Goal: Information Seeking & Learning: Find specific fact

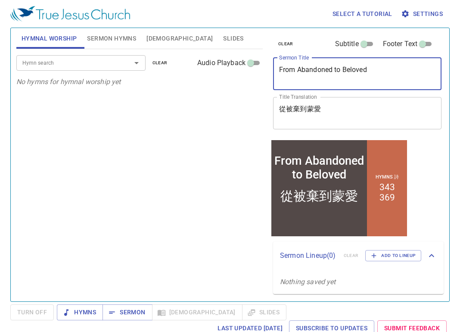
drag, startPoint x: 383, startPoint y: 74, endPoint x: 204, endPoint y: 74, distance: 178.4
click at [204, 74] on div "Hymnal Worship Sermon Hymns Bible Slides Hymn search Hymn search clear Audio Pl…" at bounding box center [230, 161] width 434 height 273
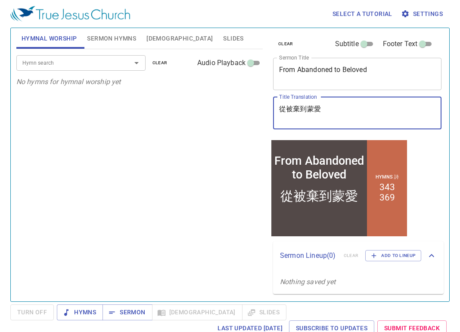
drag, startPoint x: 345, startPoint y: 112, endPoint x: 226, endPoint y: 112, distance: 119.3
click at [226, 112] on div "Hymnal Worship Sermon Hymns Bible Slides Hymn search Hymn search clear Audio Pl…" at bounding box center [230, 161] width 434 height 273
paste textarea "人就知道我是耶和華(三)"
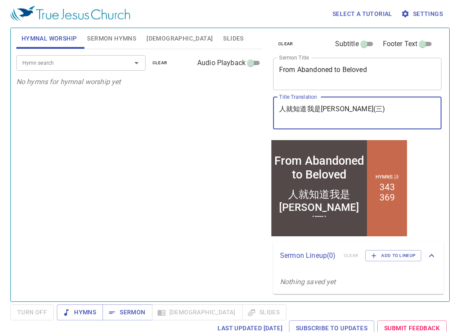
type textarea "人就知道我是耶和華(三)"
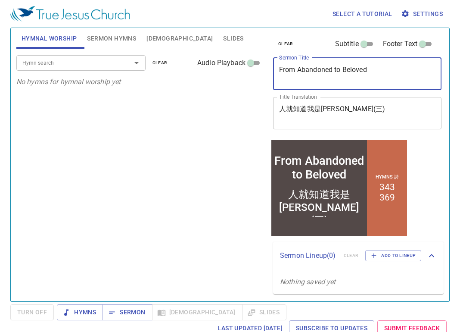
drag, startPoint x: 376, startPoint y: 75, endPoint x: 212, endPoint y: 77, distance: 163.7
click at [212, 77] on div "Hymnal Worship Sermon Hymns Bible Slides Hymn search Hymn search clear Audio Pl…" at bounding box center [230, 161] width 434 height 273
paste textarea "人就知道我是耶和華(三)[Thus They Will Know That I Am the LORD (III)]/Hymn 26 | 335"
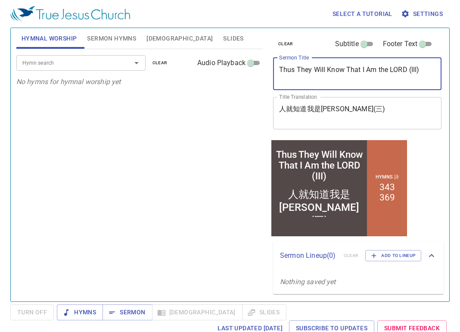
type textarea "Thus They Will Know That I Am the LORD (III)"
click at [346, 106] on textarea "人就知道我是耶和華(三)" at bounding box center [357, 113] width 156 height 16
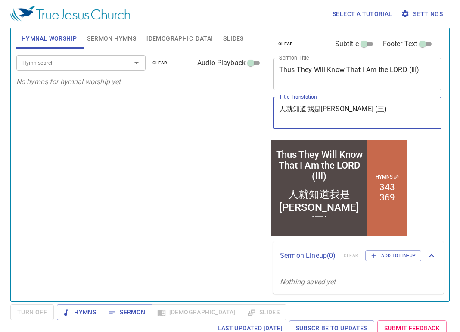
type textarea "人就知道我是[PERSON_NAME] (三)"
click at [112, 38] on span "Sermon Hymns" at bounding box center [111, 38] width 49 height 11
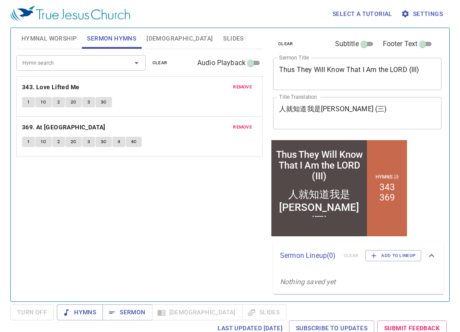
click at [247, 86] on span "remove" at bounding box center [242, 87] width 19 height 8
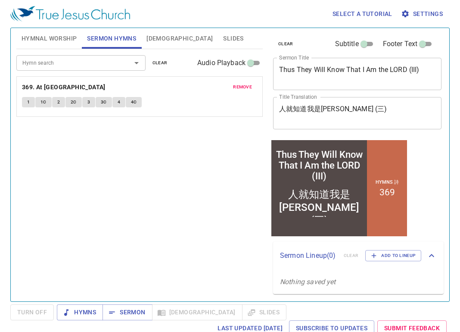
click at [242, 84] on span "remove" at bounding box center [242, 87] width 19 height 8
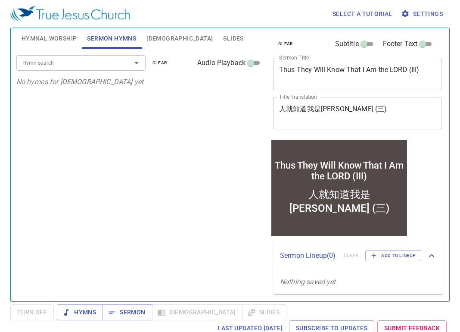
click at [137, 62] on icon "Open" at bounding box center [136, 63] width 10 height 10
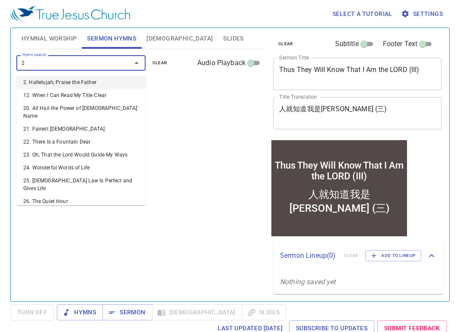
type input "26"
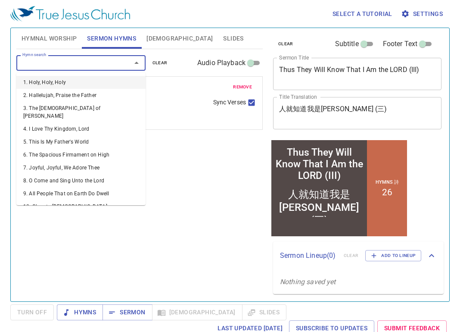
click at [71, 62] on input "Hymn search" at bounding box center [68, 63] width 99 height 10
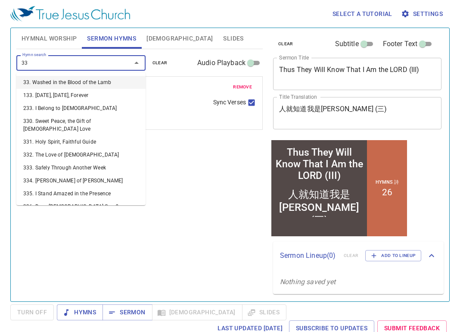
type input "335"
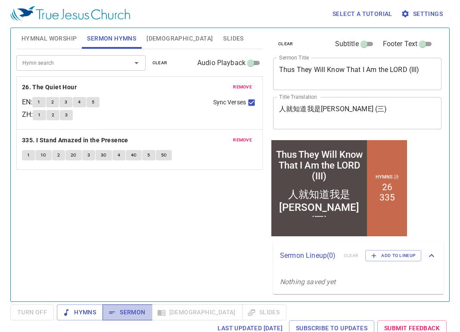
click at [140, 313] on span "Sermon" at bounding box center [127, 312] width 36 height 11
click at [156, 39] on span "[DEMOGRAPHIC_DATA]" at bounding box center [179, 38] width 66 height 11
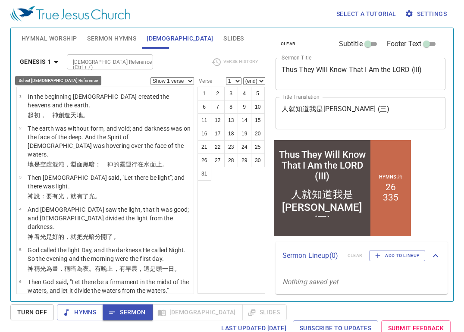
click at [54, 61] on icon "button" at bounding box center [56, 62] width 4 height 2
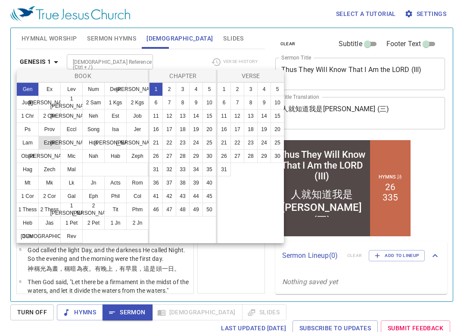
click at [52, 144] on button "Ezek" at bounding box center [49, 143] width 22 height 14
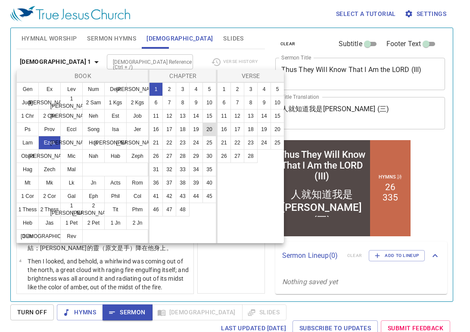
click at [211, 130] on button "20" at bounding box center [209, 129] width 14 height 14
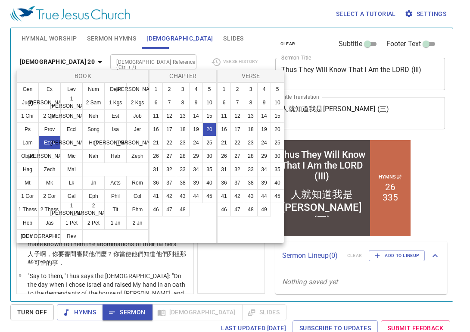
click at [202, 12] on div at bounding box center [235, 166] width 470 height 332
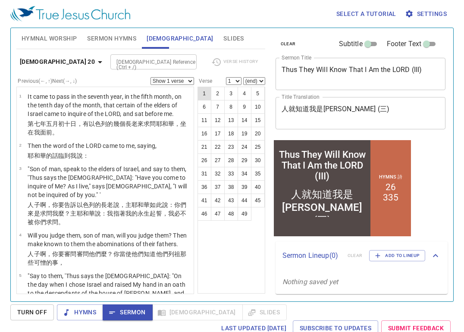
click at [201, 90] on button "1" at bounding box center [204, 94] width 14 height 14
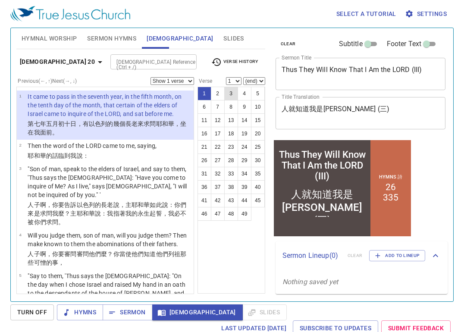
click at [231, 87] on button "3" at bounding box center [231, 94] width 14 height 14
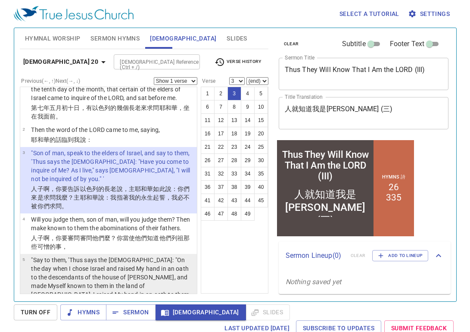
scroll to position [43, 0]
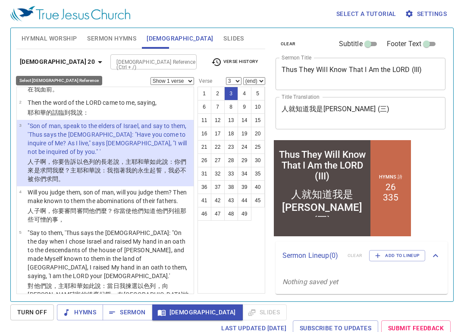
click at [95, 66] on icon "button" at bounding box center [100, 62] width 10 height 10
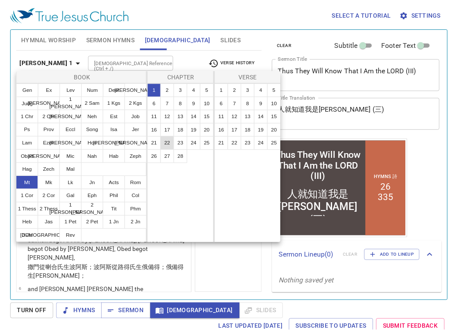
scroll to position [0, 0]
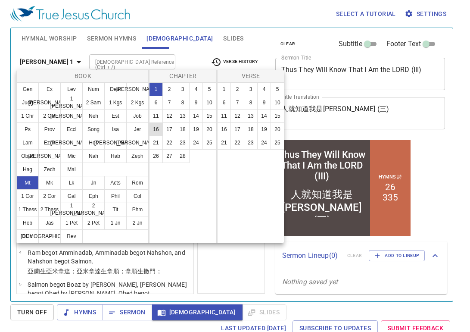
click at [157, 129] on button "16" at bounding box center [156, 129] width 14 height 14
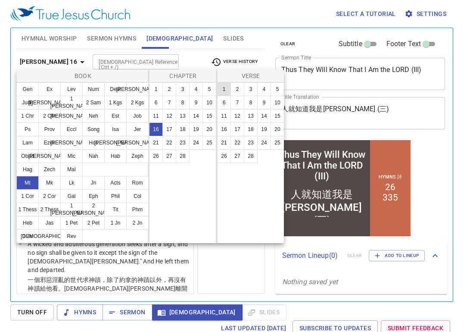
click at [222, 88] on button "1" at bounding box center [224, 89] width 14 height 14
select select "1"
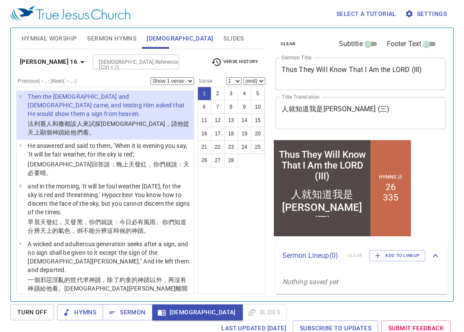
click at [188, 81] on select "Show 1 verse Show 2 verses Show 3 verses Show 4 verses Show 5 verses" at bounding box center [172, 81] width 44 height 8
click at [150, 77] on select "Show 1 verse Show 2 verses Show 3 verses Show 4 verses Show 5 verses" at bounding box center [172, 81] width 44 height 8
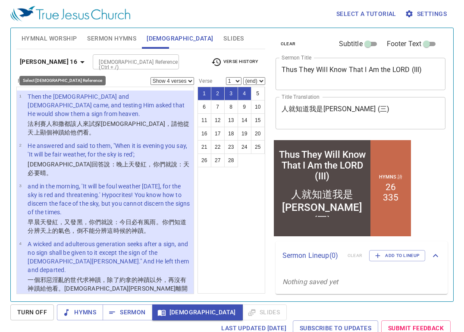
click at [77, 65] on icon "button" at bounding box center [82, 62] width 10 height 10
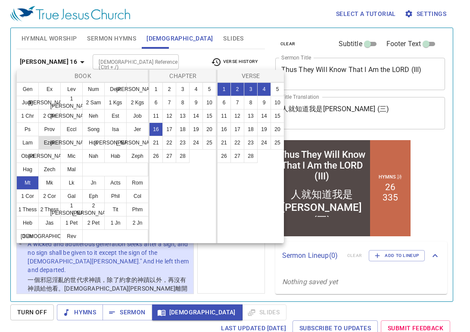
click at [54, 142] on button "Ezek" at bounding box center [49, 143] width 22 height 14
select select "1"
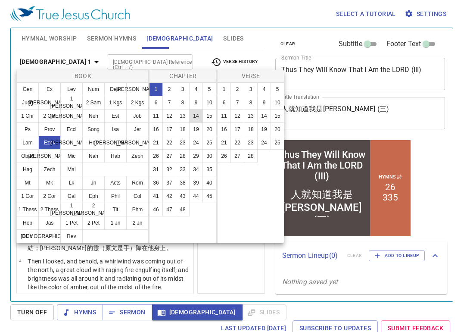
click at [196, 114] on button "14" at bounding box center [196, 116] width 14 height 14
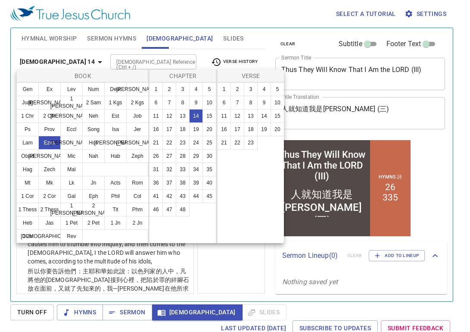
click at [224, 265] on div at bounding box center [235, 166] width 470 height 332
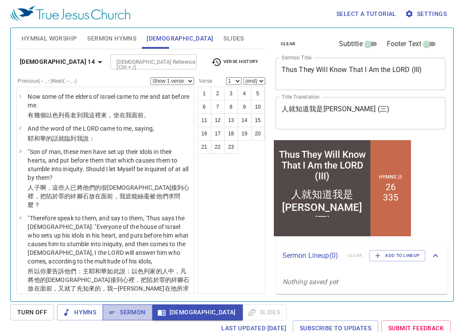
click at [137, 314] on span "Sermon" at bounding box center [127, 312] width 36 height 11
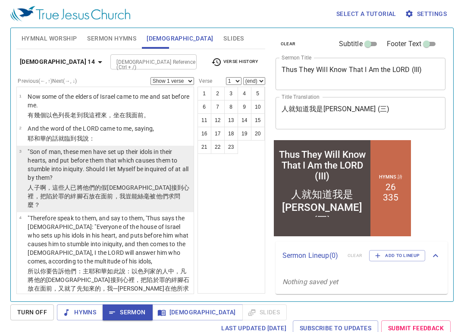
click at [148, 182] on p ""Son of man, these men have set up their idols in their hearts, and put before …" at bounding box center [109, 164] width 163 height 34
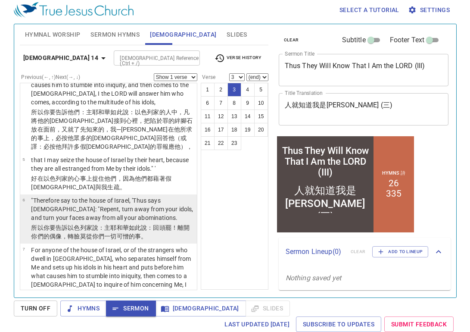
scroll to position [198, 0]
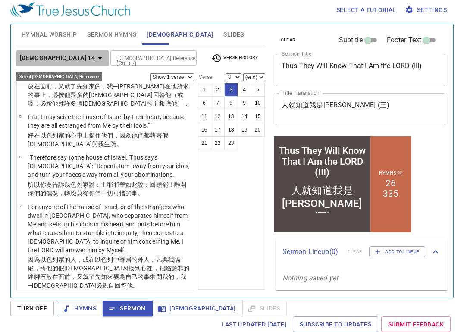
click at [95, 62] on icon "button" at bounding box center [100, 58] width 10 height 10
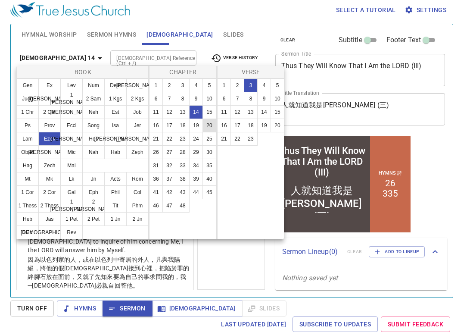
click at [209, 125] on button "20" at bounding box center [209, 125] width 14 height 14
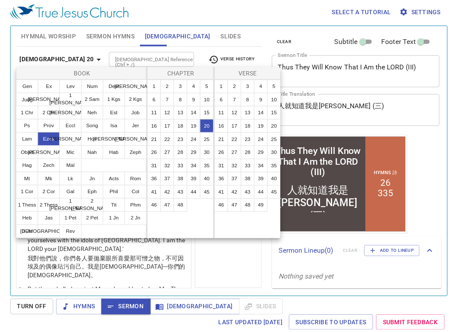
scroll to position [0, 0]
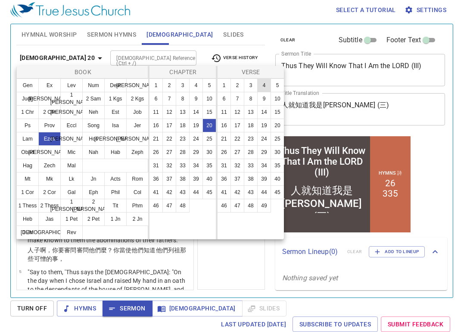
click at [265, 85] on button "4" at bounding box center [264, 85] width 14 height 14
select select "4"
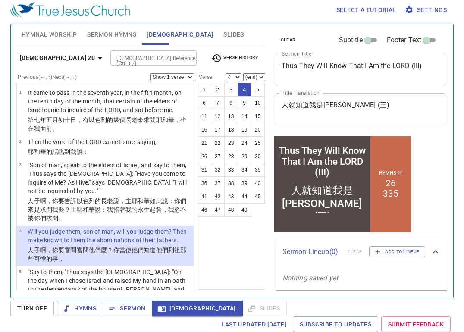
click at [189, 78] on select "Show 1 verse Show 2 verses Show 3 verses Show 4 verses Show 5 verses" at bounding box center [172, 77] width 44 height 8
select select "2"
click at [150, 73] on select "Show 1 verse Show 2 verses Show 3 verses Show 4 verses Show 5 verses" at bounding box center [172, 77] width 44 height 8
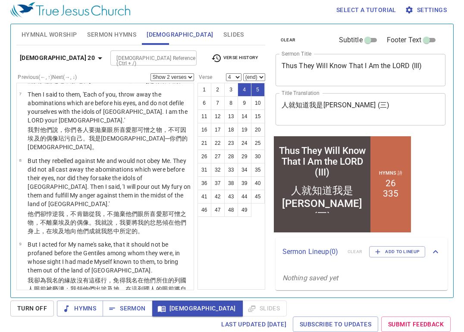
scroll to position [388, 0]
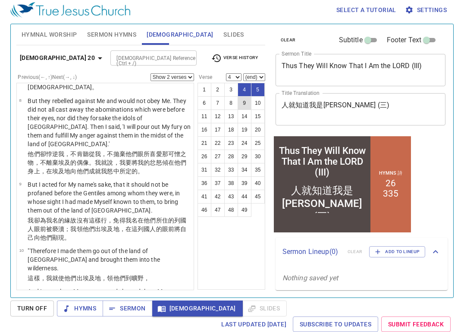
click at [243, 103] on button "9" at bounding box center [244, 103] width 14 height 14
select select "9"
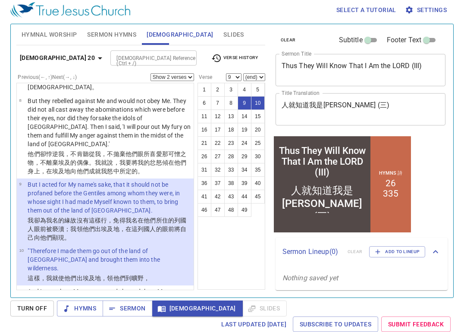
click at [189, 76] on select "Show 1 verse Show 2 verses Show 3 verses Show 4 verses Show 5 verses" at bounding box center [172, 77] width 44 height 8
select select "1"
click at [150, 73] on select "Show 1 verse Show 2 verses Show 3 verses Show 4 verses Show 5 verses" at bounding box center [172, 77] width 44 height 8
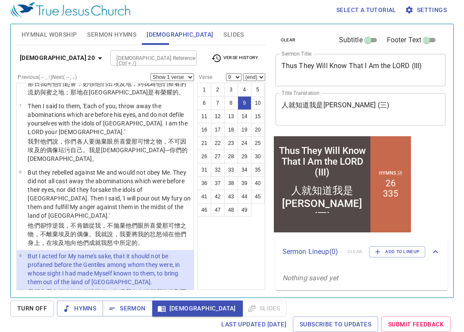
scroll to position [258, 0]
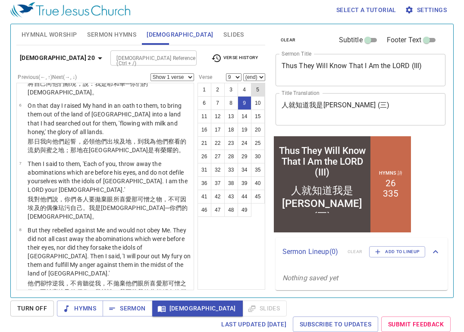
click at [254, 90] on button "5" at bounding box center [258, 90] width 14 height 14
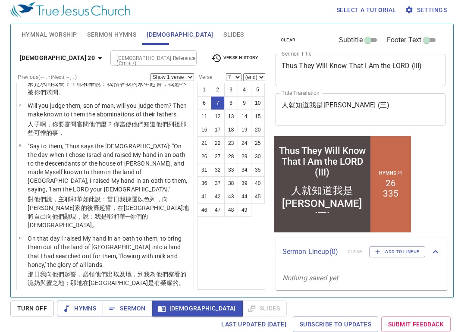
scroll to position [250, 0]
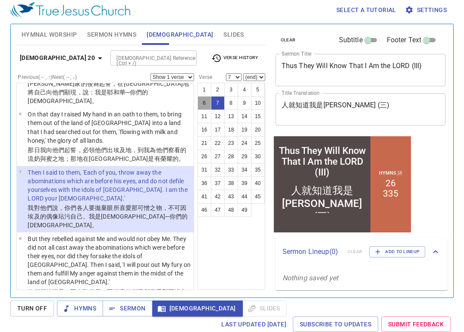
click at [203, 103] on button "6" at bounding box center [204, 103] width 14 height 14
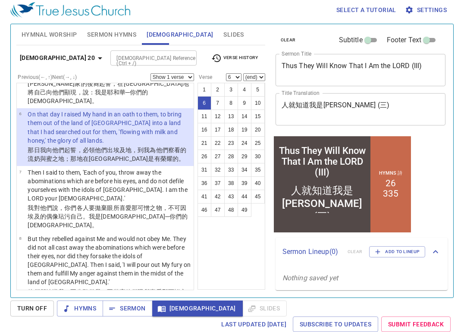
scroll to position [207, 0]
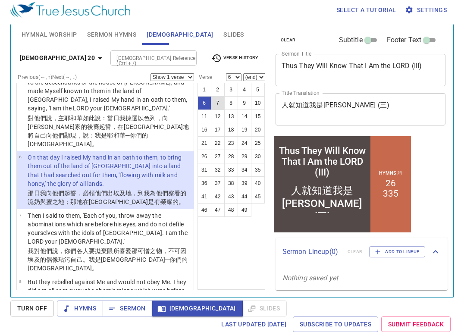
click at [218, 102] on button "7" at bounding box center [218, 103] width 14 height 14
select select "7"
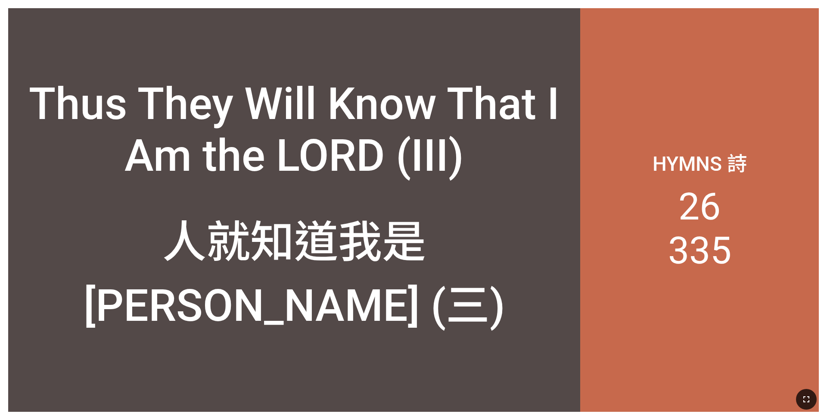
click at [344, 275] on button "button" at bounding box center [806, 399] width 21 height 21
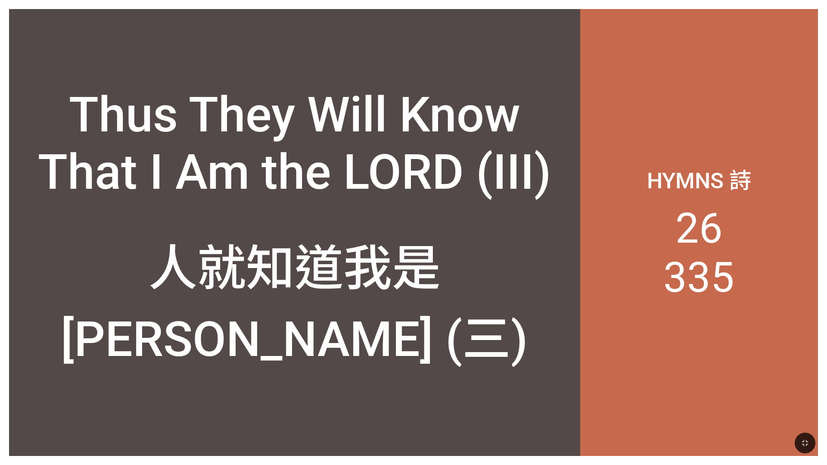
drag, startPoint x: 806, startPoint y: 439, endPoint x: 352, endPoint y: 278, distance: 481.8
click at [344, 275] on icon "button" at bounding box center [805, 443] width 10 height 10
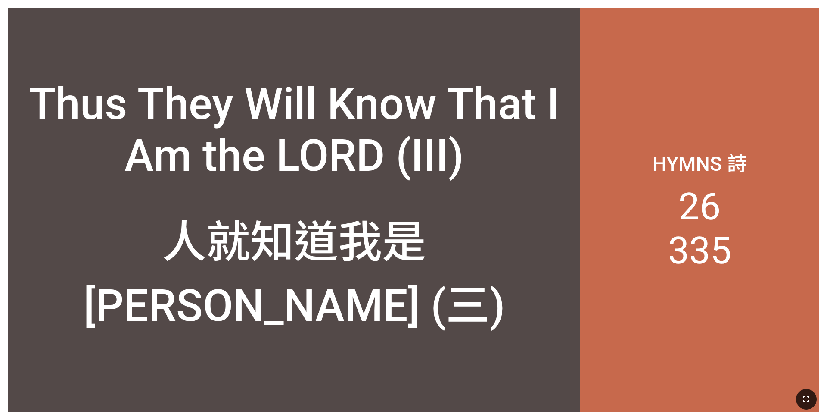
click at [344, 275] on icon "button" at bounding box center [806, 399] width 10 height 10
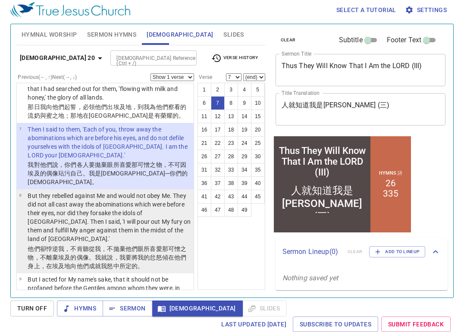
scroll to position [336, 0]
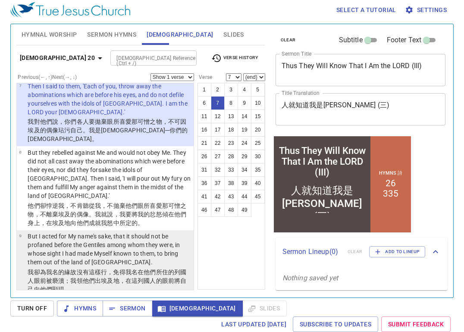
click at [149, 277] on wh776 "，在這列國人的眼前 將自己向他們顯現 。" at bounding box center [107, 285] width 159 height 16
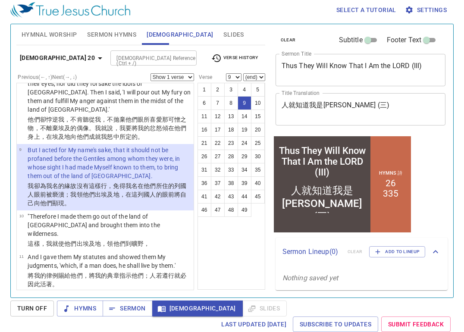
scroll to position [465, 0]
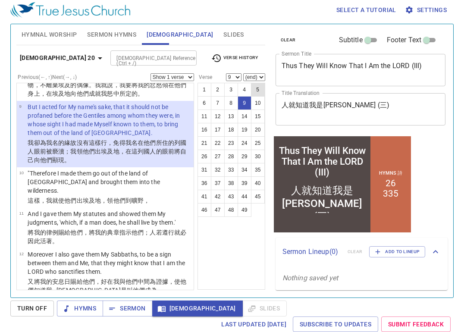
click at [254, 89] on button "5" at bounding box center [258, 90] width 14 height 14
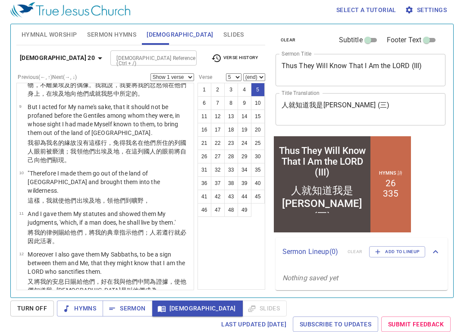
scroll to position [126, 0]
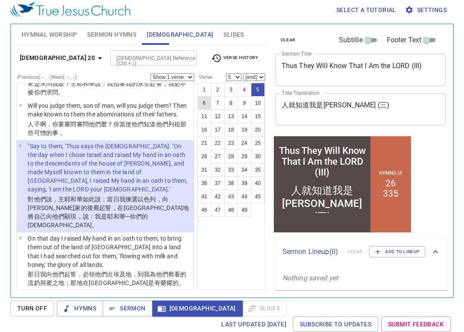
click at [206, 106] on button "6" at bounding box center [204, 103] width 14 height 14
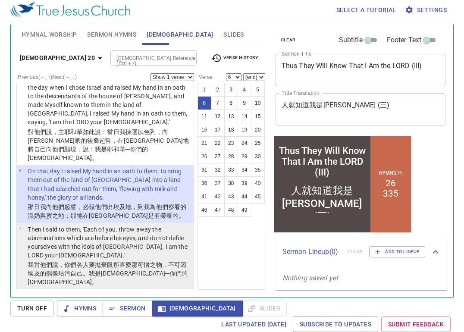
scroll to position [212, 0]
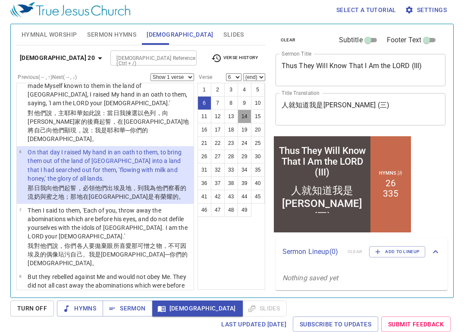
click at [237, 118] on button "14" at bounding box center [244, 116] width 14 height 14
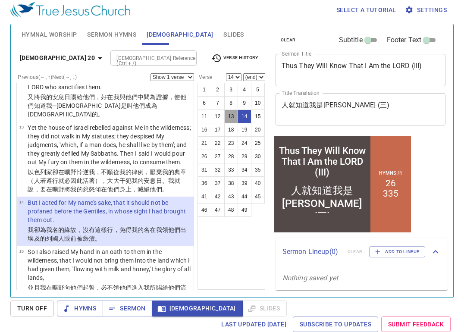
click at [229, 119] on button "13" at bounding box center [231, 116] width 14 height 14
select select "13"
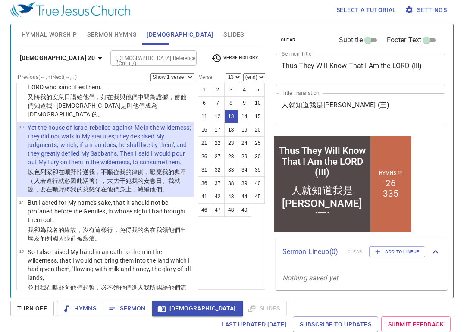
scroll to position [583, 0]
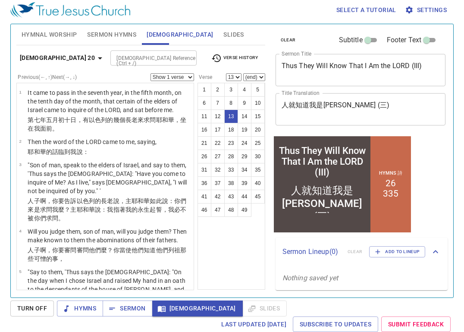
scroll to position [583, 0]
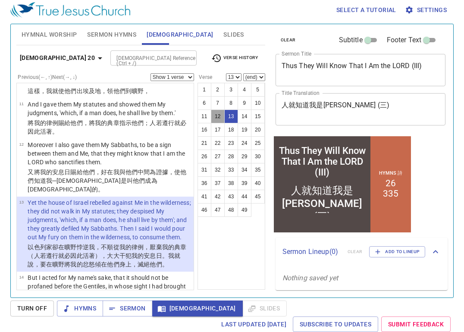
click at [216, 118] on button "12" at bounding box center [218, 116] width 14 height 14
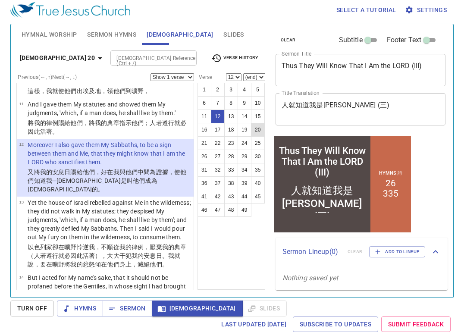
click at [255, 129] on button "20" at bounding box center [258, 130] width 14 height 14
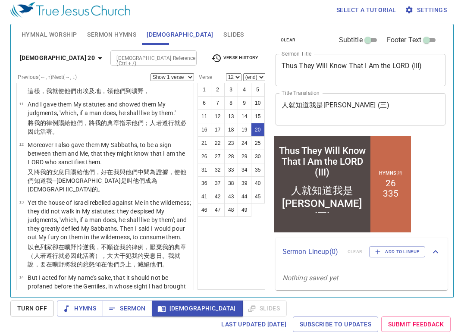
select select "20"
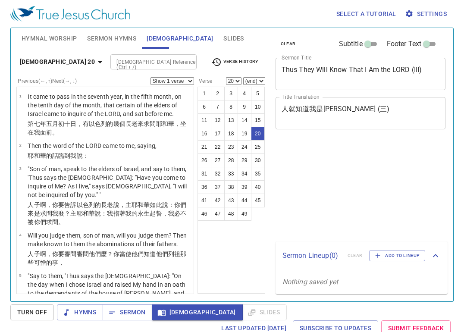
select select "20"
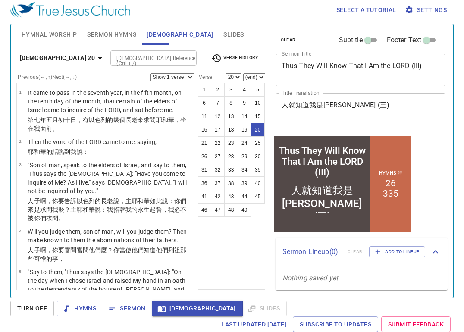
scroll to position [936, 0]
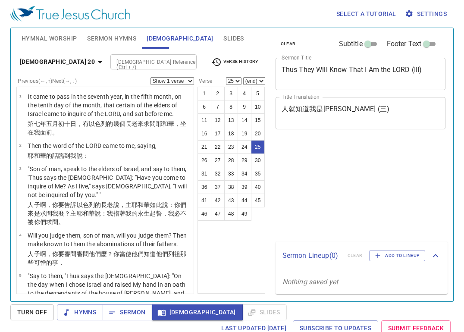
select select "25"
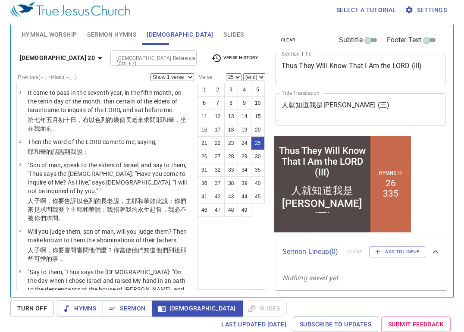
scroll to position [1219, 0]
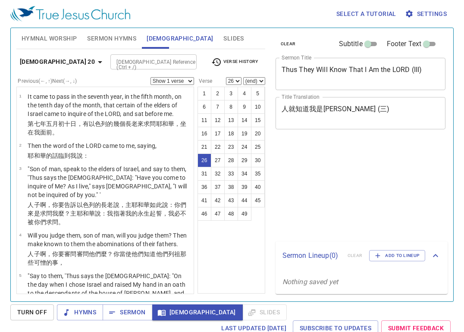
select select "26"
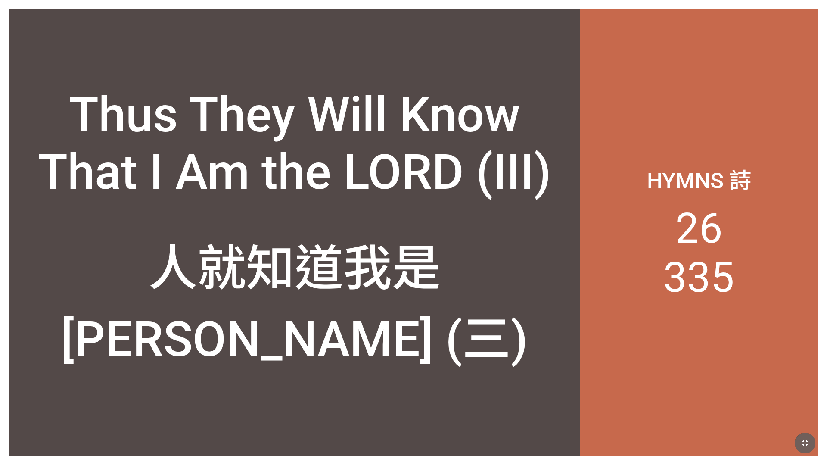
click at [805, 440] on icon "button" at bounding box center [805, 443] width 10 height 10
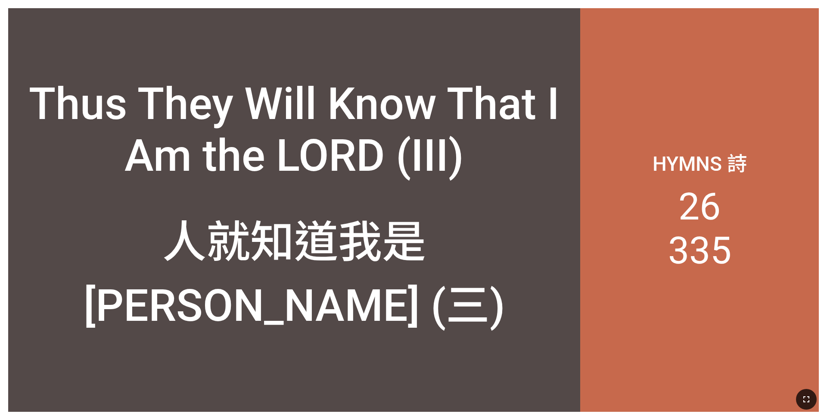
click at [805, 396] on icon "button" at bounding box center [806, 399] width 6 height 6
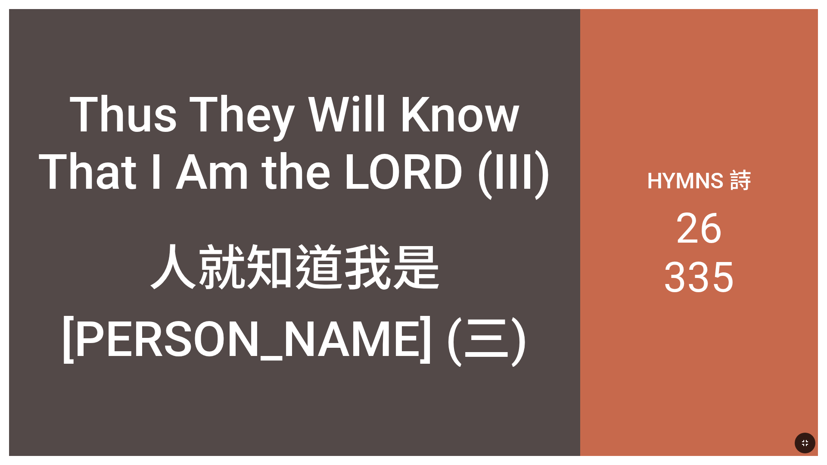
drag, startPoint x: 805, startPoint y: 438, endPoint x: 599, endPoint y: 386, distance: 212.2
click at [805, 438] on button "button" at bounding box center [805, 443] width 21 height 21
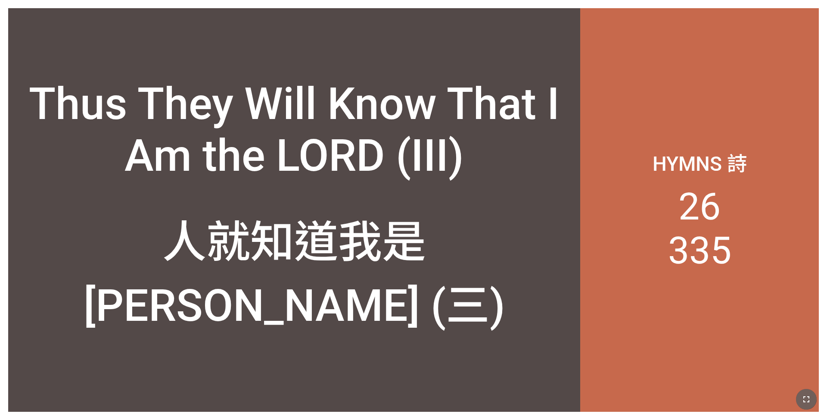
click at [805, 395] on icon "button" at bounding box center [806, 399] width 10 height 10
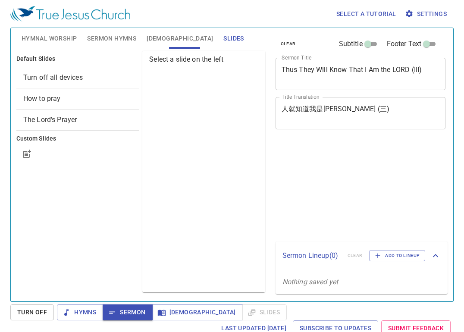
scroll to position [4, 0]
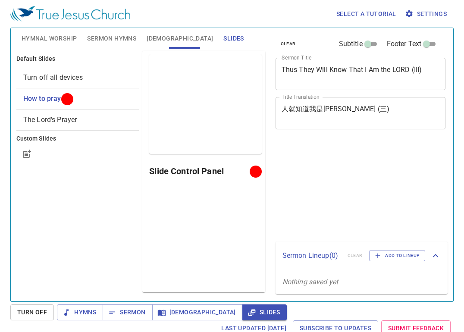
scroll to position [4, 0]
